Goal: Check status: Check status

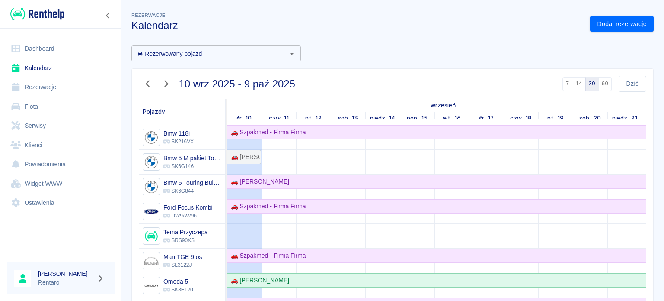
scroll to position [303, 0]
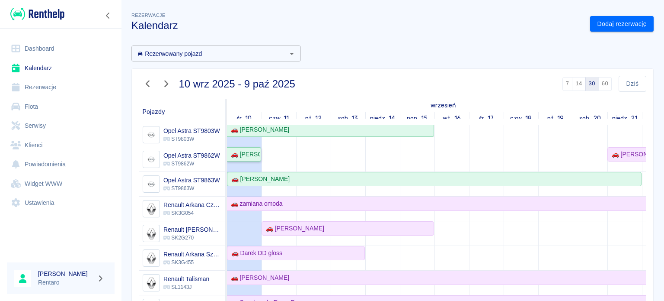
click at [233, 153] on div "🚗 [PERSON_NAME]" at bounding box center [244, 154] width 33 height 9
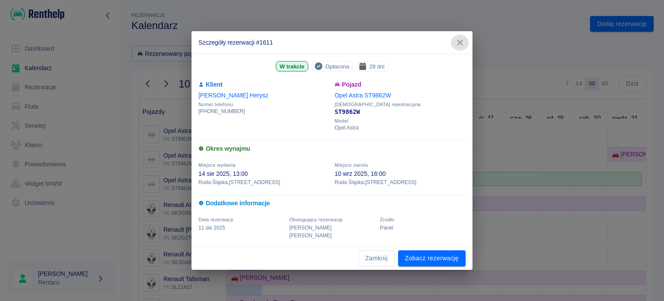
click at [460, 47] on icon "button" at bounding box center [460, 42] width 11 height 9
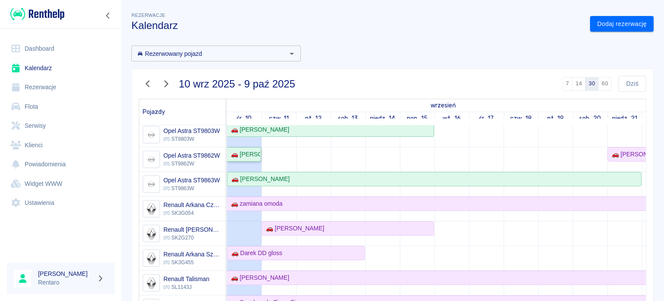
scroll to position [260, 0]
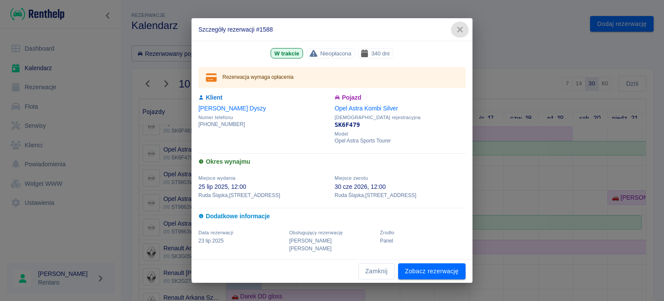
drag, startPoint x: 463, startPoint y: 35, endPoint x: 370, endPoint y: 66, distance: 97.5
click at [463, 34] on icon "button" at bounding box center [460, 29] width 11 height 9
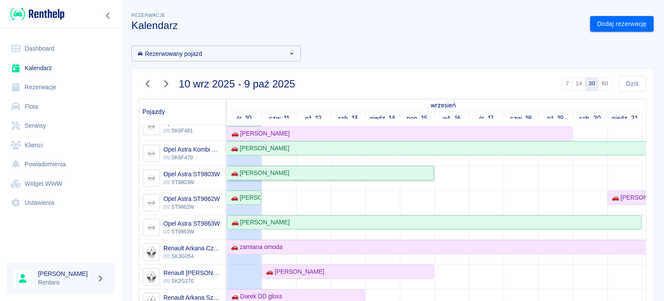
click at [249, 170] on div "🚗 [PERSON_NAME]" at bounding box center [259, 172] width 62 height 9
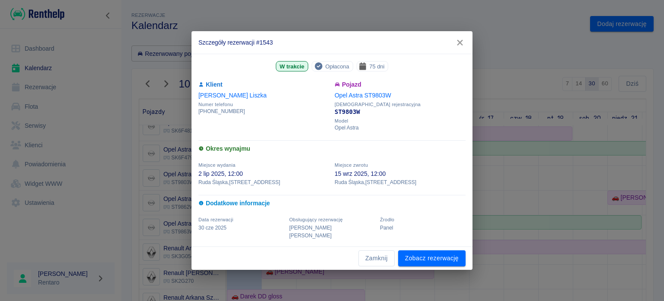
click at [461, 45] on icon "button" at bounding box center [460, 43] width 6 height 6
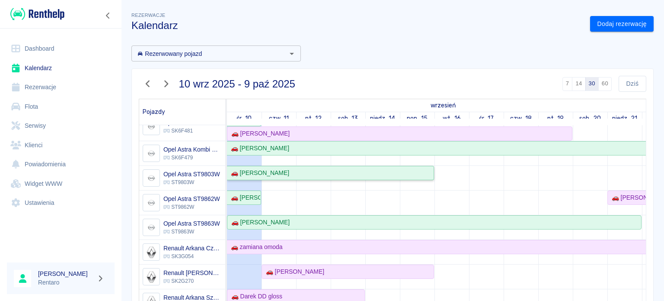
click at [282, 171] on div "🚗 [PERSON_NAME]" at bounding box center [331, 172] width 206 height 9
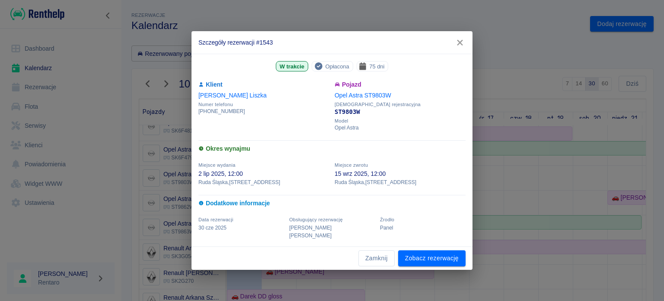
click at [459, 47] on icon "button" at bounding box center [460, 42] width 11 height 9
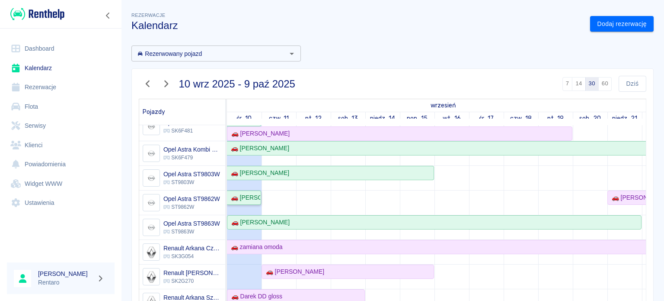
click at [256, 196] on div "🚗 [PERSON_NAME]" at bounding box center [244, 197] width 33 height 9
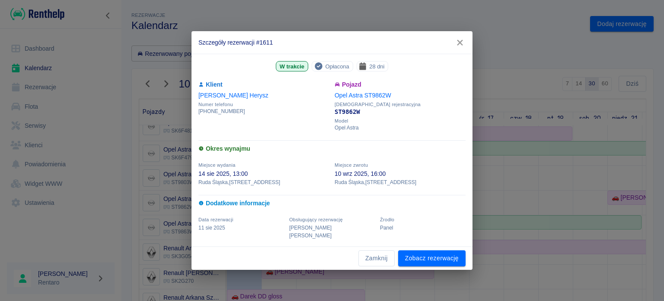
drag, startPoint x: 464, startPoint y: 46, endPoint x: 437, endPoint y: 109, distance: 68.0
click at [464, 46] on icon "button" at bounding box center [460, 42] width 11 height 9
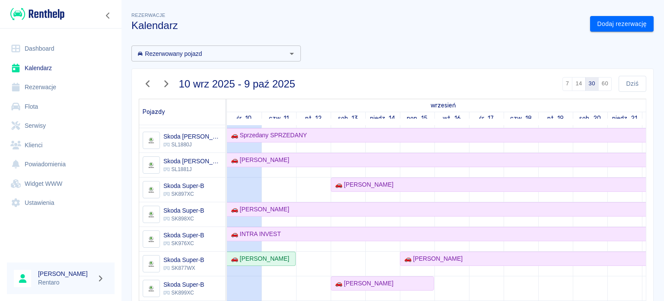
scroll to position [0, 0]
